Goal: Task Accomplishment & Management: Complete application form

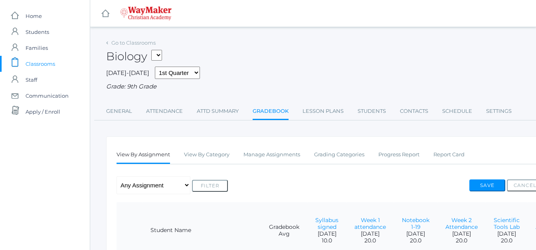
scroll to position [80, 0]
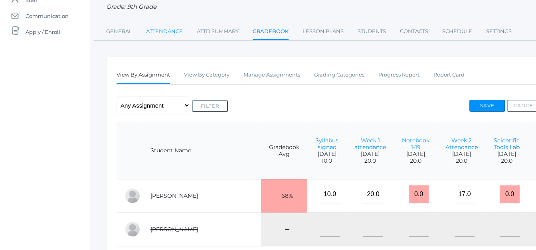
click at [163, 32] on link "Attendance" at bounding box center [164, 32] width 37 height 16
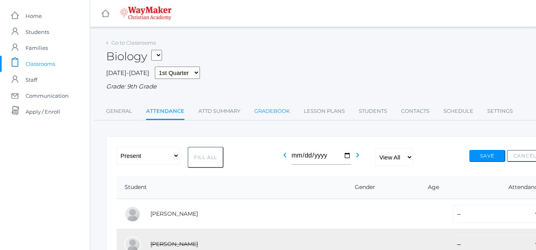
click at [274, 113] on link "Gradebook" at bounding box center [272, 111] width 36 height 16
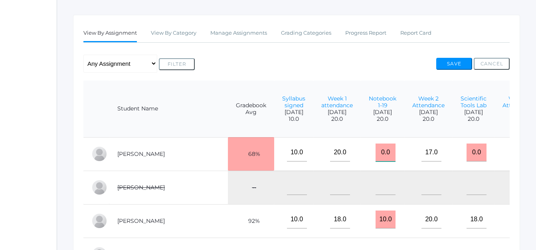
click at [376, 160] on input "0.0" at bounding box center [386, 153] width 20 height 18
type input "0"
type input "17"
click at [463, 63] on button "Save" at bounding box center [454, 64] width 36 height 12
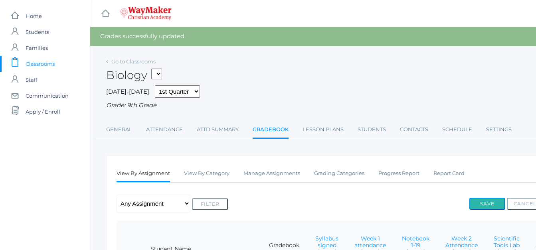
click at [481, 204] on button "Save" at bounding box center [488, 204] width 36 height 12
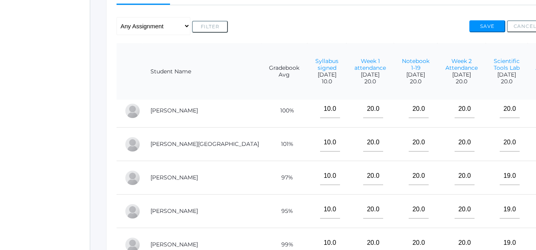
scroll to position [73, 0]
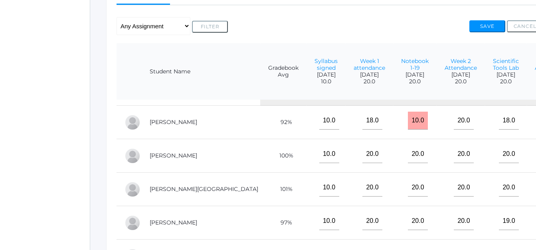
drag, startPoint x: 301, startPoint y: 104, endPoint x: 302, endPoint y: 77, distance: 26.8
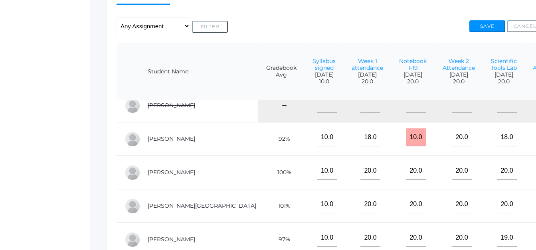
scroll to position [0, 0]
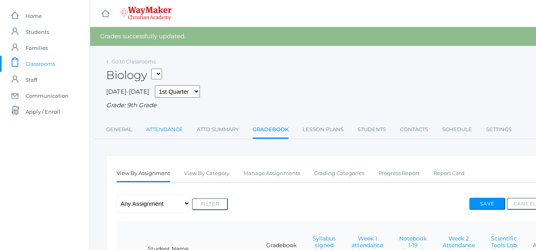
click at [165, 131] on link "Attendance" at bounding box center [164, 130] width 37 height 16
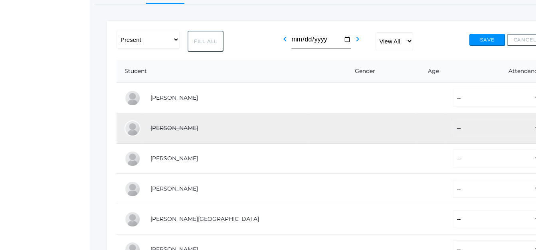
scroll to position [120, 0]
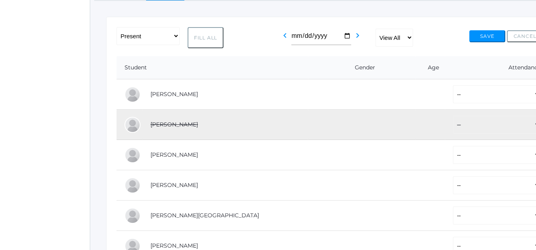
click at [202, 40] on button "Fill All" at bounding box center [206, 37] width 36 height 21
select select "P"
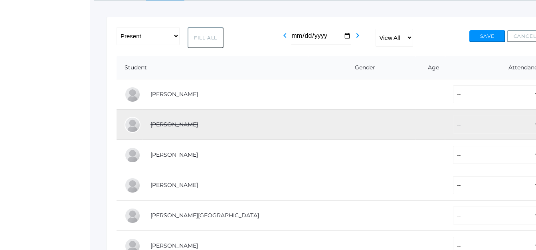
select select "P"
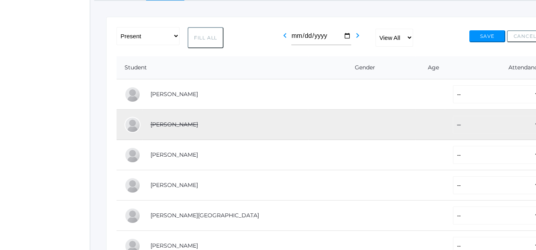
select select "P"
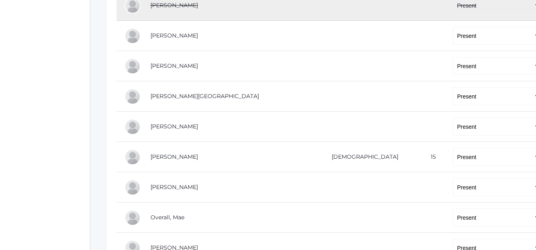
scroll to position [240, 0]
click at [453, 190] on select "-- Present Tardy Excused Tardy Unexcused Absent Excused Absent Unexcused" at bounding box center [497, 187] width 88 height 18
select select "AU"
click at [453, 179] on select "-- Present Tardy Excused Tardy Unexcused Absent Excused Absent Unexcused" at bounding box center [497, 187] width 88 height 18
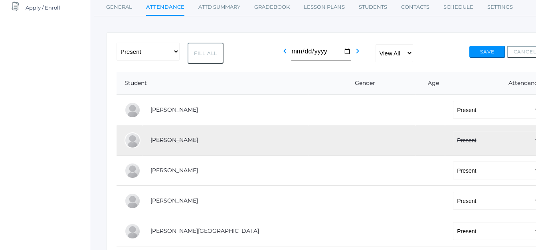
scroll to position [82, 0]
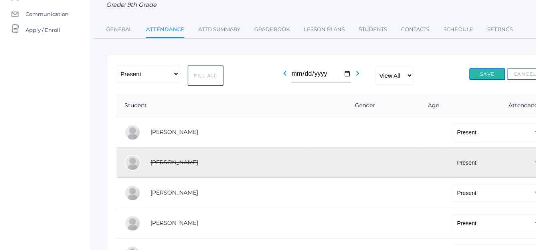
click at [491, 76] on button "Save" at bounding box center [488, 74] width 36 height 12
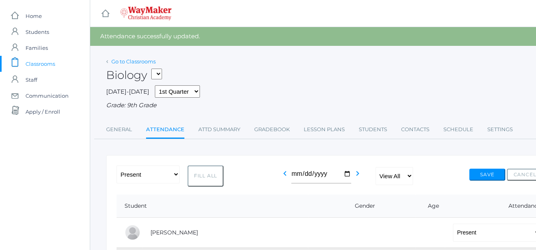
click at [121, 63] on link "Go to Classrooms" at bounding box center [133, 61] width 44 height 6
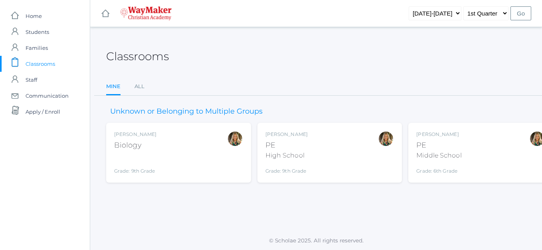
click at [284, 156] on div "High School" at bounding box center [287, 156] width 42 height 10
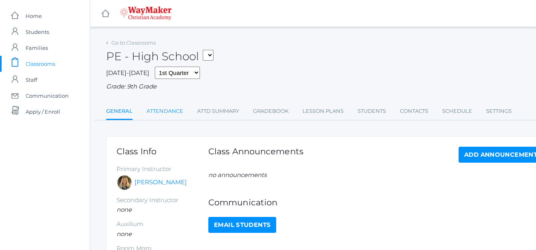
click at [170, 109] on link "Attendance" at bounding box center [165, 111] width 37 height 16
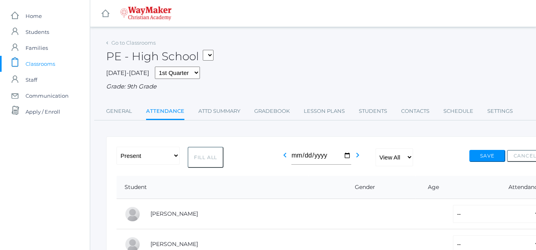
click at [202, 161] on button "Fill All" at bounding box center [206, 157] width 36 height 21
select select "P"
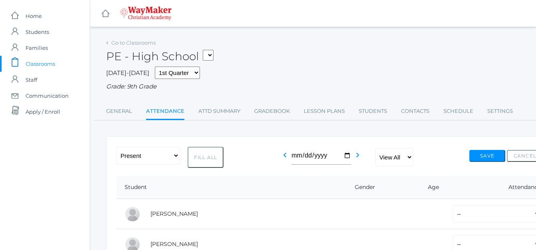
select select "P"
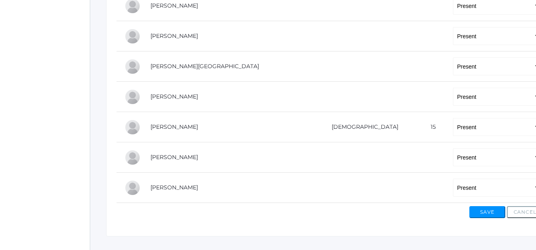
scroll to position [240, 0]
drag, startPoint x: 395, startPoint y: 157, endPoint x: 394, endPoint y: 161, distance: 4.2
click at [453, 159] on select "-- Present Tardy Excused Tardy Unexcused Absent Excused Absent Unexcused" at bounding box center [497, 157] width 88 height 18
select select "AU"
click at [453, 149] on select "-- Present Tardy Excused Tardy Unexcused Absent Excused Absent Unexcused" at bounding box center [497, 157] width 88 height 18
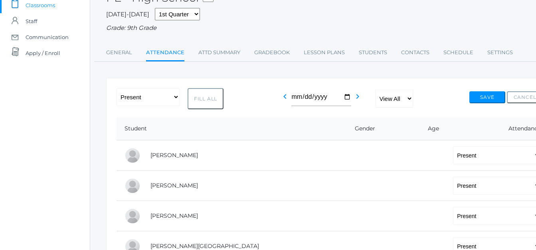
scroll to position [0, 0]
